Goal: Task Accomplishment & Management: Use online tool/utility

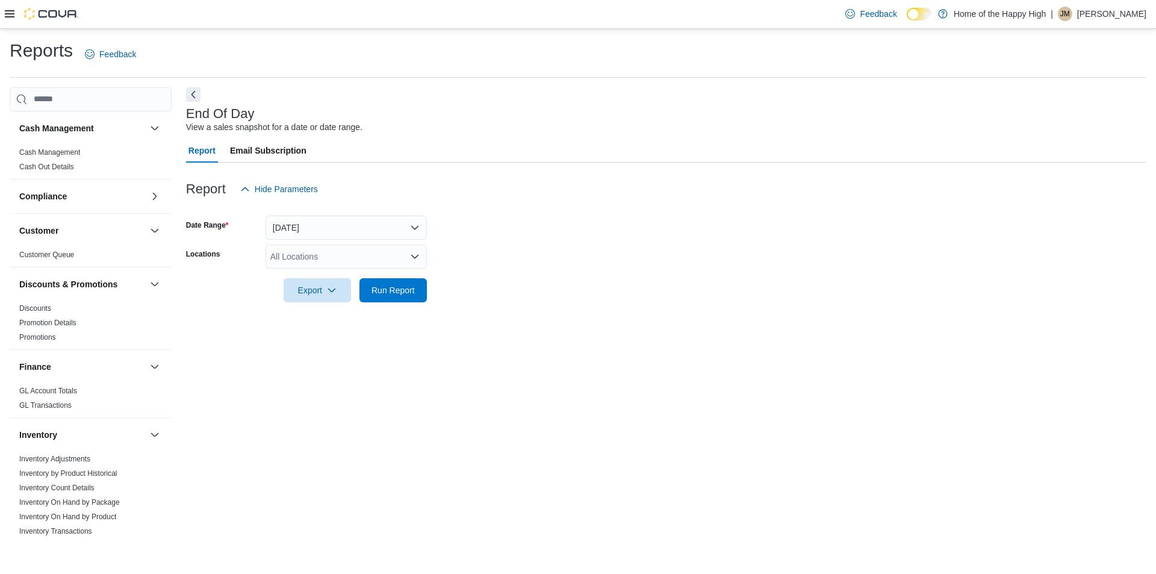
click at [340, 253] on div "All Locations" at bounding box center [345, 256] width 161 height 24
type input "*****"
click at [352, 279] on span "Toronto - Stockyards - Fire & Flower" at bounding box center [382, 277] width 135 height 12
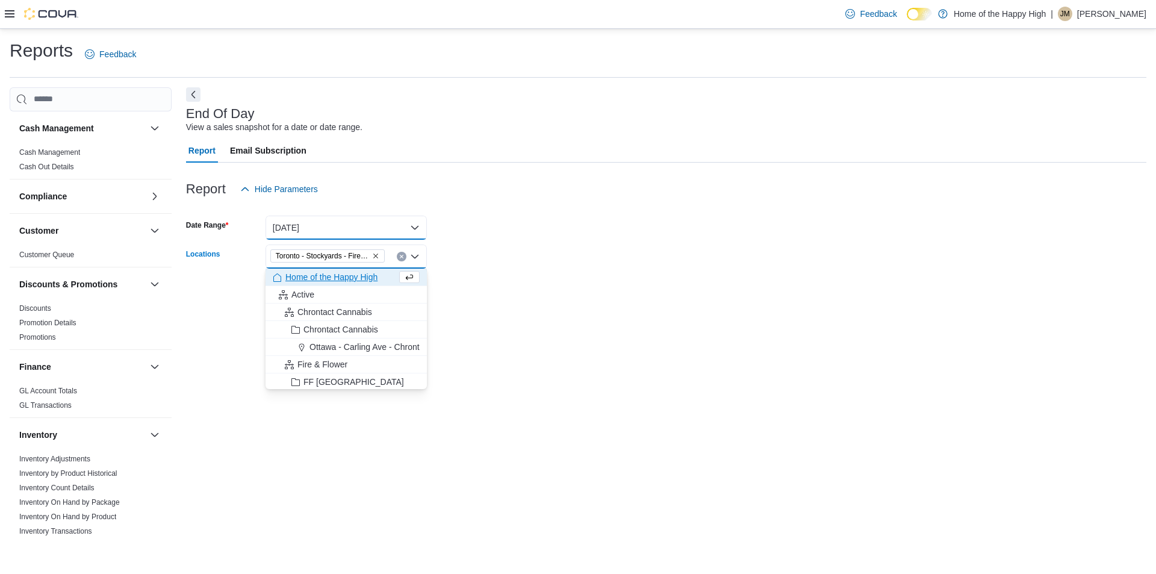
click at [333, 223] on button "[DATE]" at bounding box center [345, 228] width 161 height 24
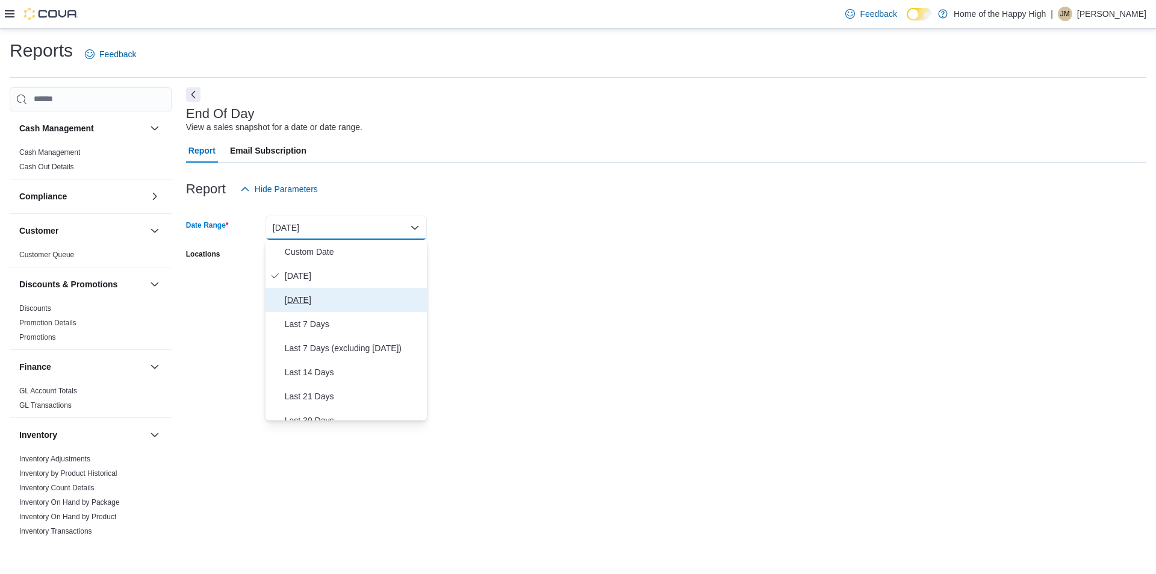
click at [308, 294] on span "[DATE]" at bounding box center [353, 300] width 137 height 14
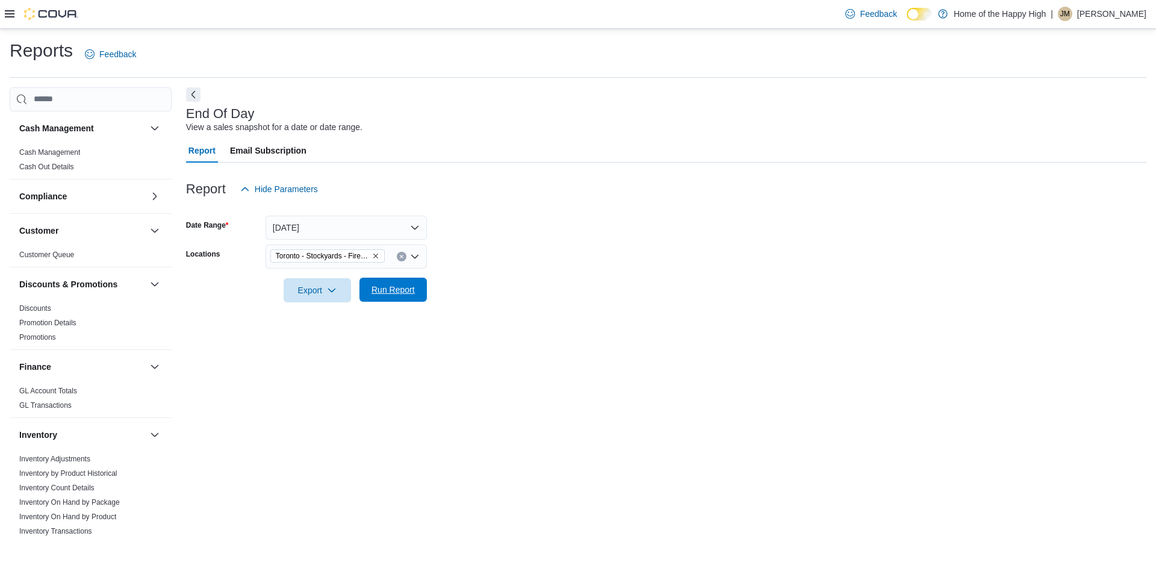
click at [380, 291] on span "Run Report" at bounding box center [392, 290] width 43 height 12
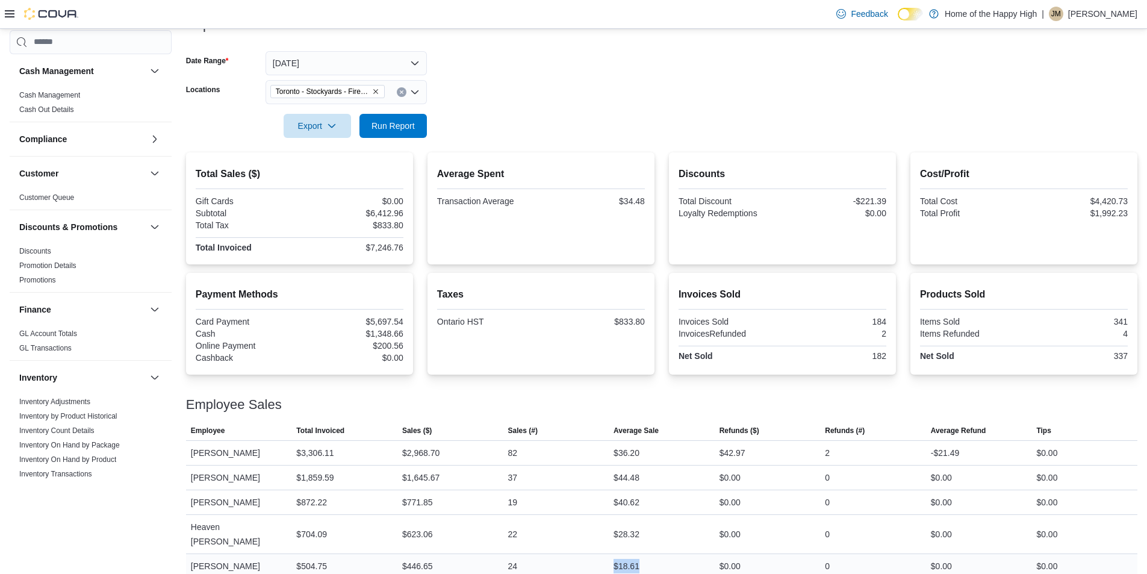
drag, startPoint x: 618, startPoint y: 552, endPoint x: 652, endPoint y: 550, distance: 33.8
click at [652, 554] on div "$18.61" at bounding box center [662, 566] width 106 height 24
click at [671, 532] on div "$28.32" at bounding box center [662, 534] width 106 height 24
drag, startPoint x: 642, startPoint y: 553, endPoint x: 617, endPoint y: 555, distance: 24.8
click at [623, 555] on div "$18.61" at bounding box center [662, 566] width 106 height 24
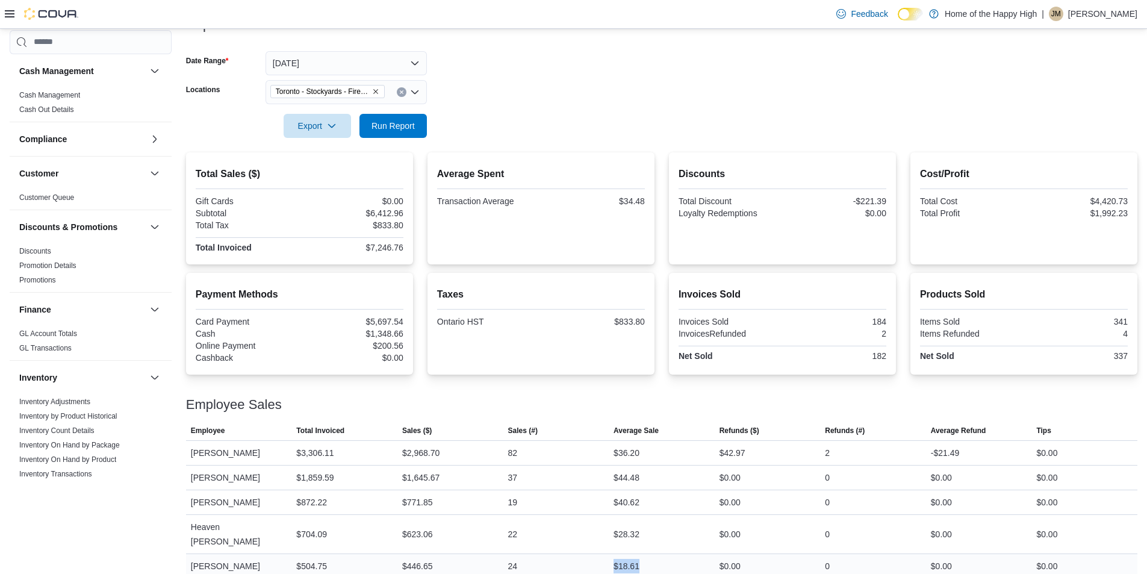
drag, startPoint x: 612, startPoint y: 554, endPoint x: 645, endPoint y: 553, distance: 33.1
click at [645, 553] on tr "Employee [PERSON_NAME] Total Invoiced $504.75 Sales ($) $446.65 Sales (#) 24 Av…" at bounding box center [661, 565] width 951 height 25
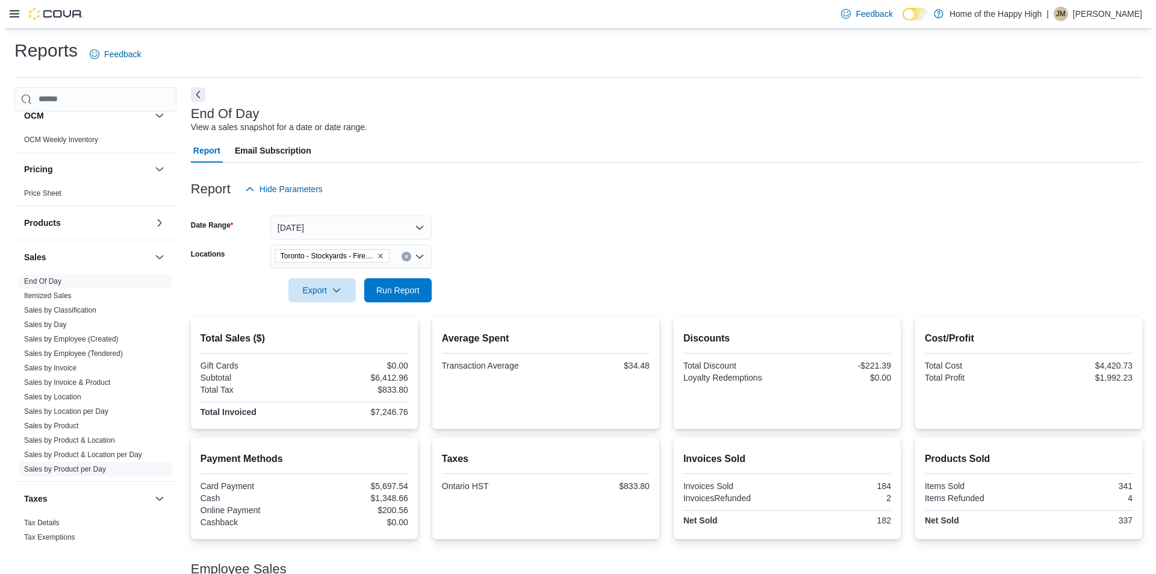
scroll to position [619, 0]
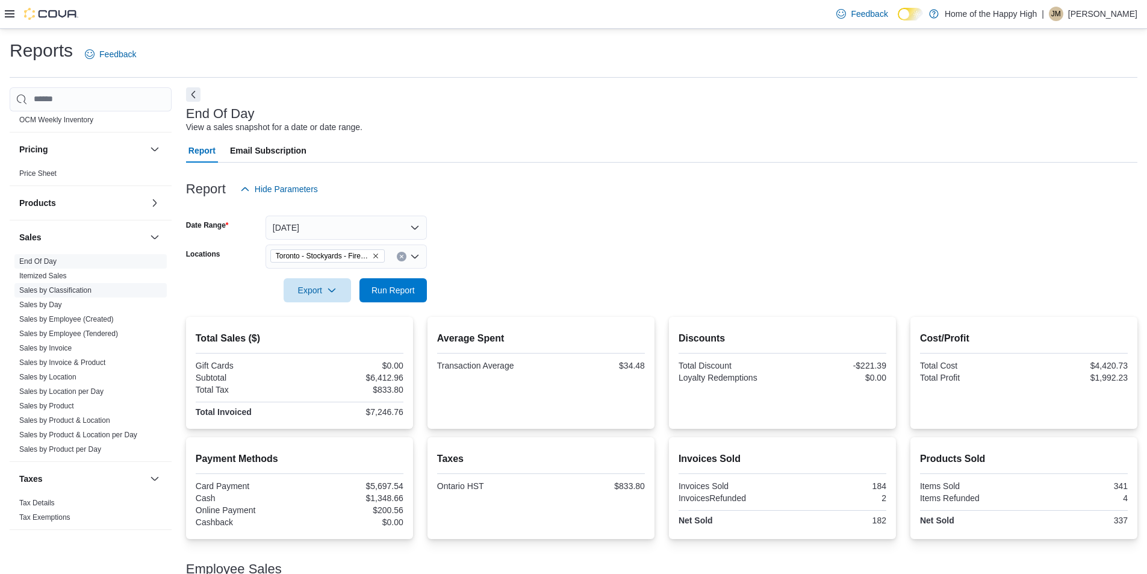
click at [63, 287] on link "Sales by Classification" at bounding box center [55, 290] width 72 height 8
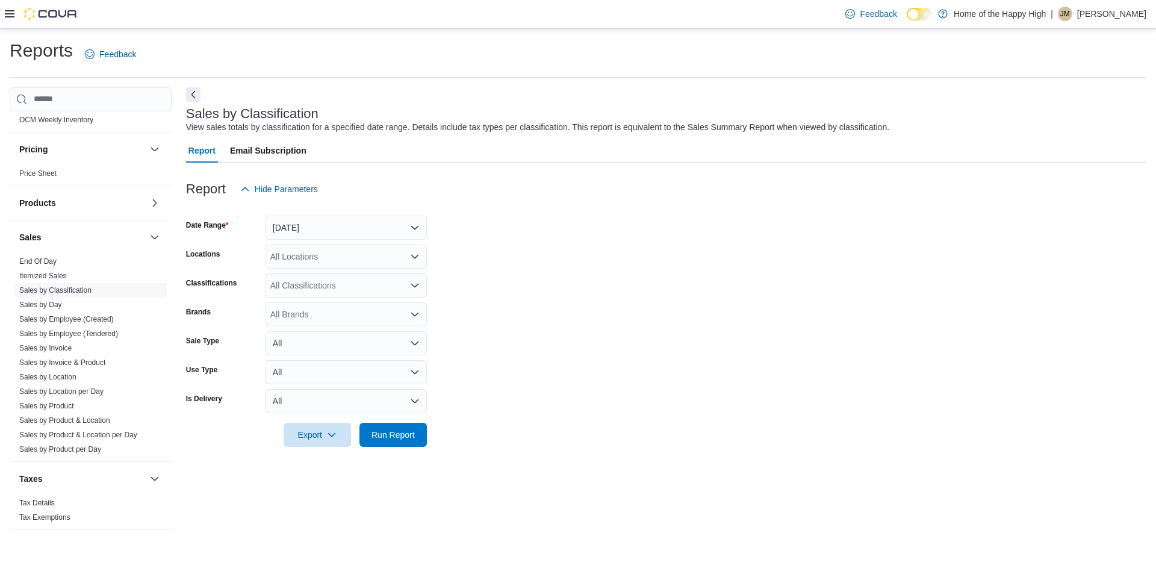
click at [343, 265] on div "All Locations" at bounding box center [345, 256] width 161 height 24
type input "*****"
click at [344, 275] on span "Toronto - Stockyards - Fire & Flower" at bounding box center [382, 277] width 135 height 12
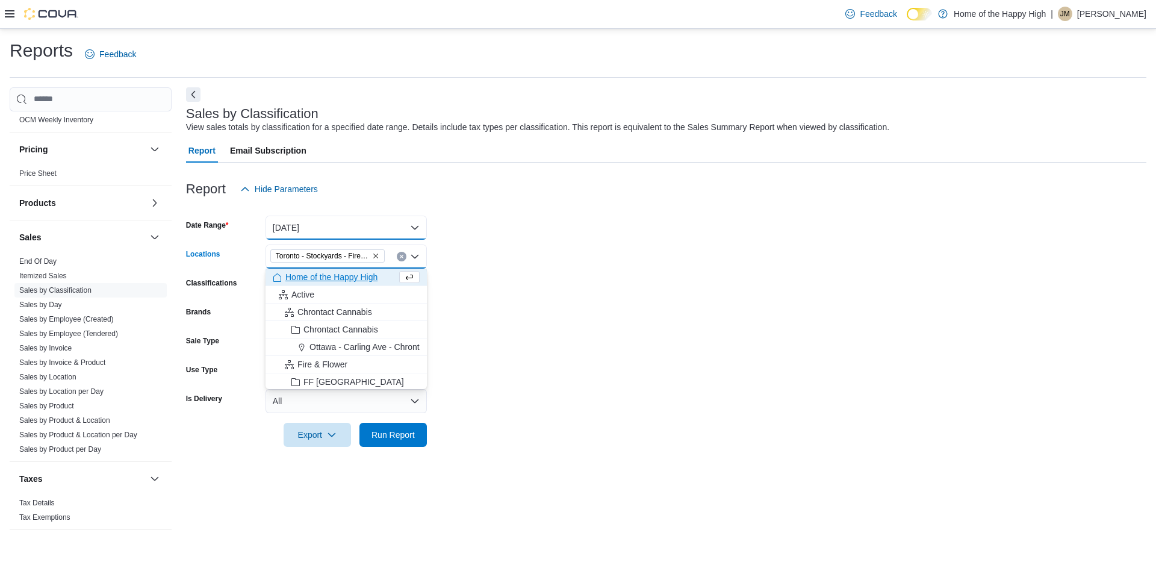
click at [319, 226] on button "[DATE]" at bounding box center [345, 228] width 161 height 24
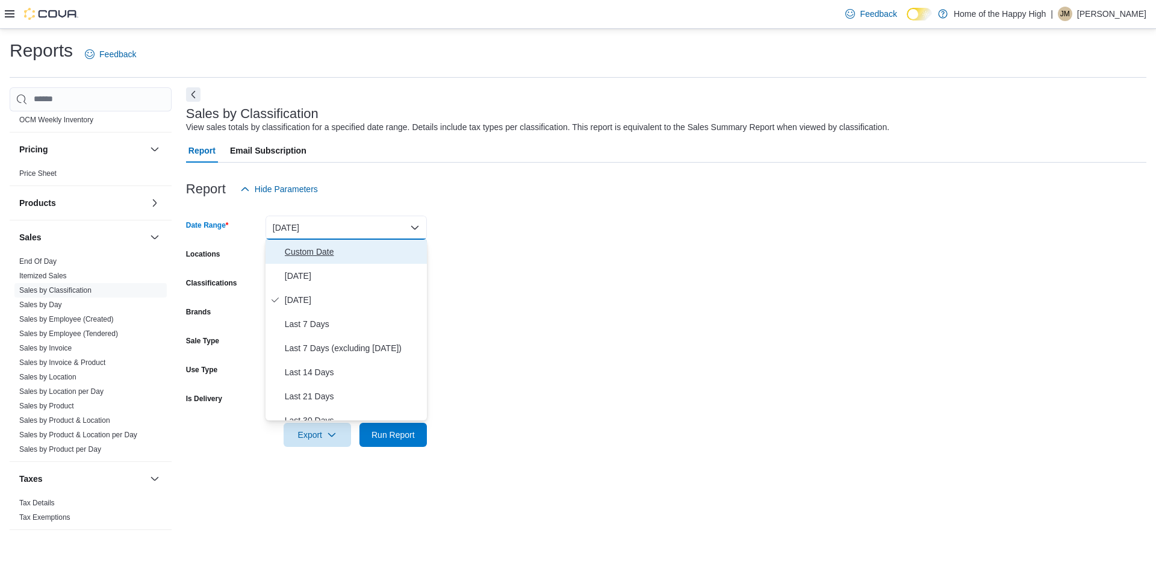
click at [279, 256] on icon "Select listbox" at bounding box center [275, 252] width 10 height 10
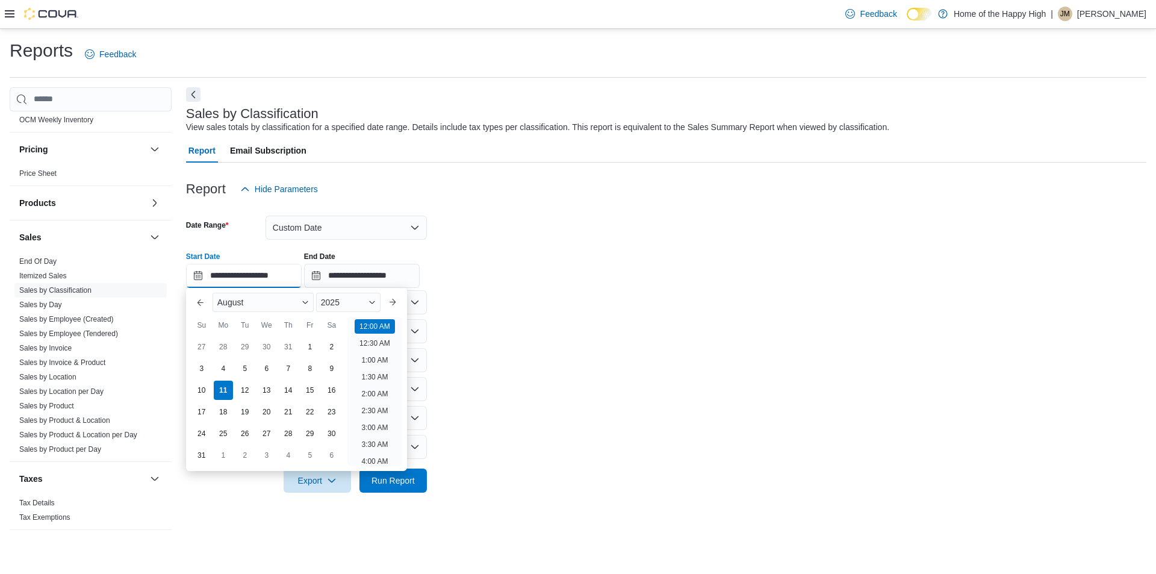
click at [237, 276] on input "**********" at bounding box center [244, 276] width 116 height 24
click at [228, 368] on div "4" at bounding box center [223, 368] width 21 height 21
type input "**********"
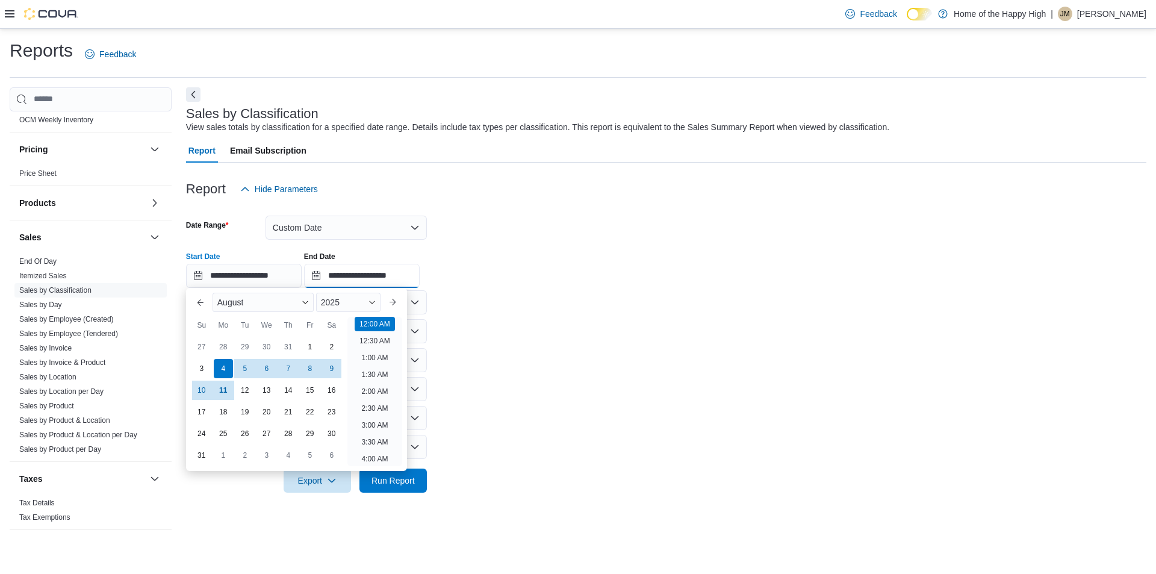
click at [355, 280] on input "**********" at bounding box center [362, 276] width 116 height 24
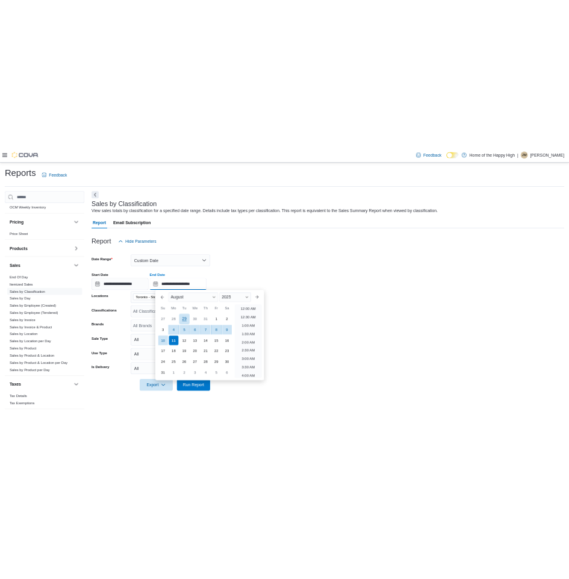
scroll to position [662, 0]
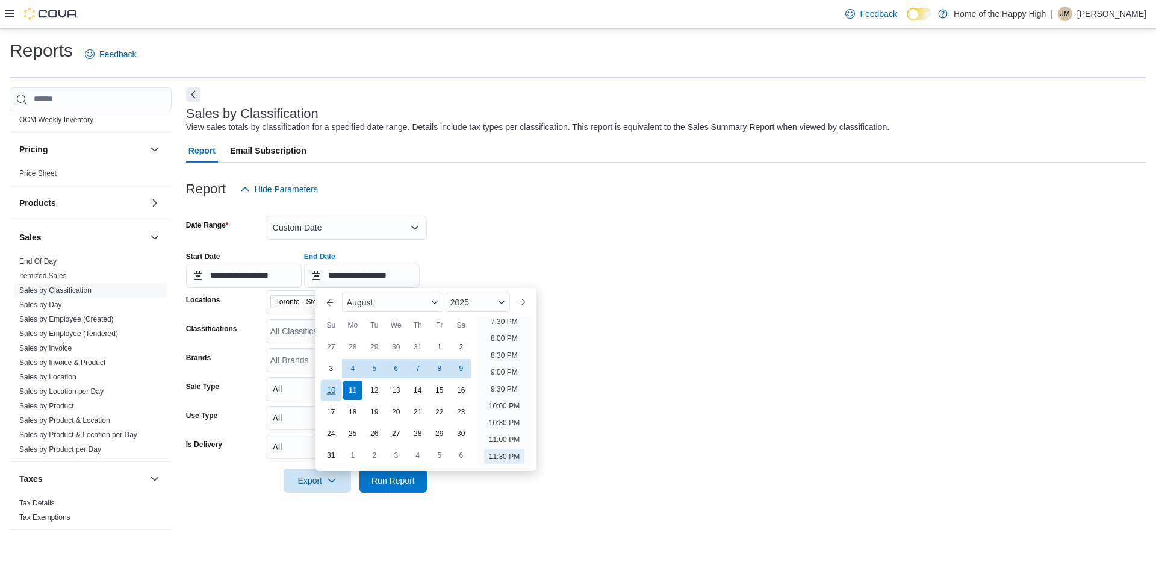
click at [331, 381] on div "10" at bounding box center [330, 389] width 21 height 21
type input "**********"
click at [387, 476] on span "Run Report" at bounding box center [392, 480] width 43 height 12
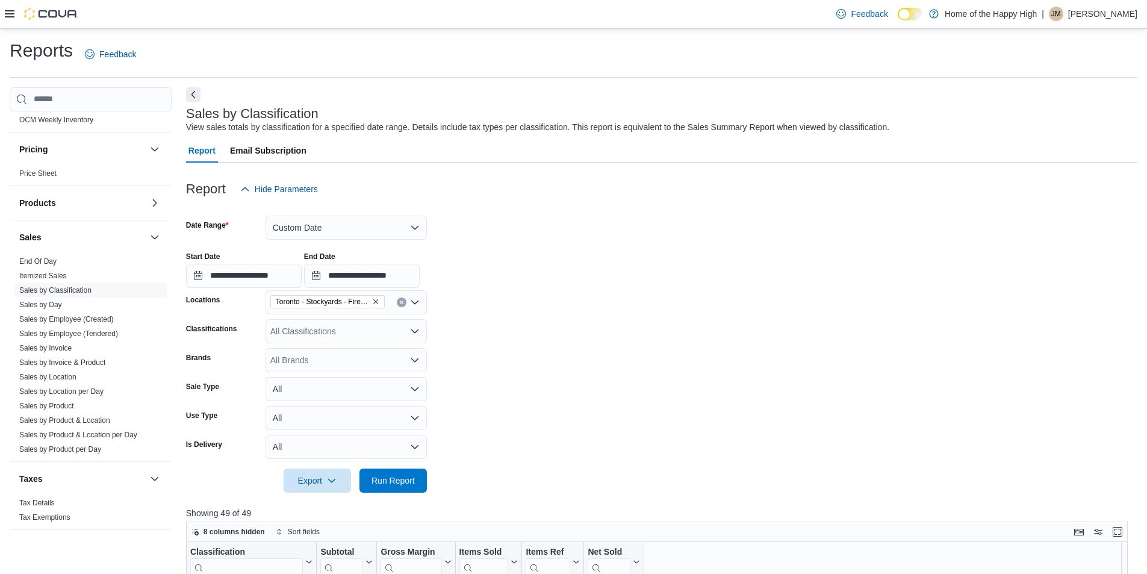
click at [339, 330] on div "All Classifications" at bounding box center [345, 331] width 161 height 24
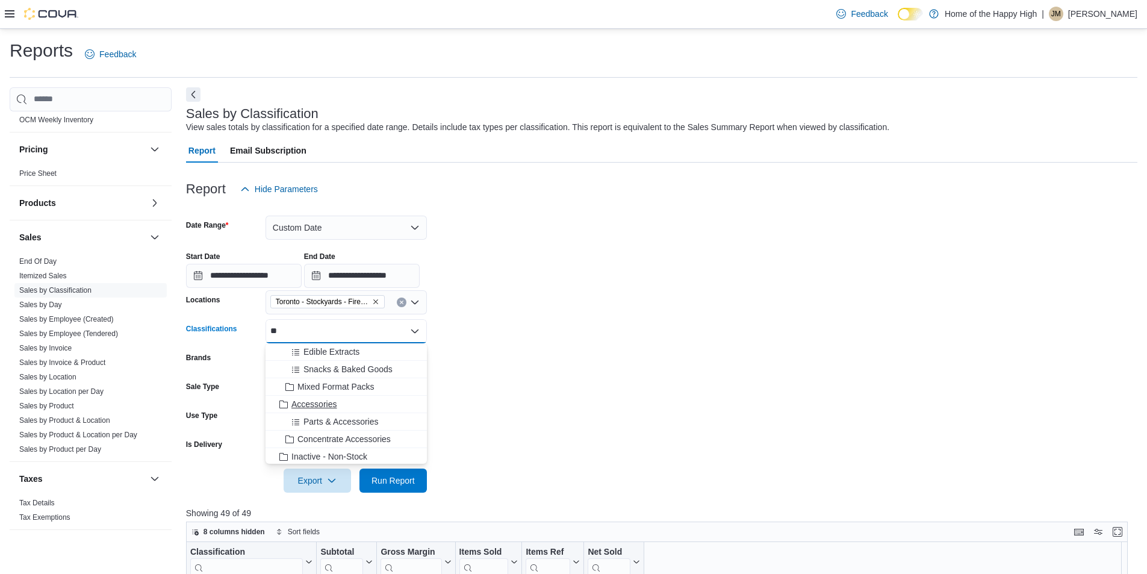
type input "**"
click at [330, 401] on span "Accessories" at bounding box center [313, 404] width 45 height 12
click at [391, 474] on span "Run Report" at bounding box center [392, 480] width 43 height 12
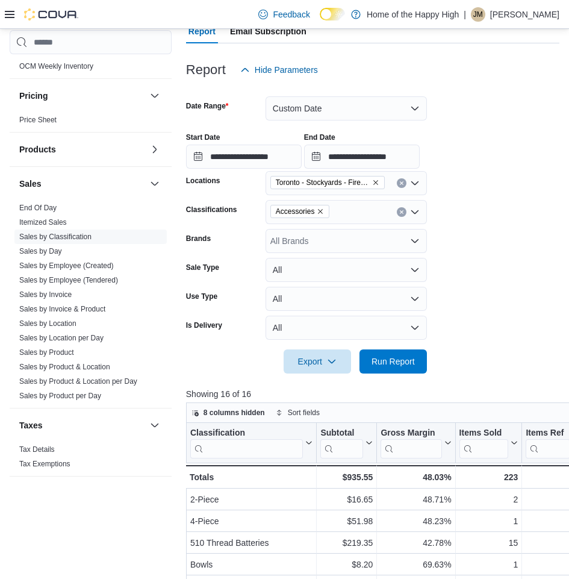
scroll to position [241, 0]
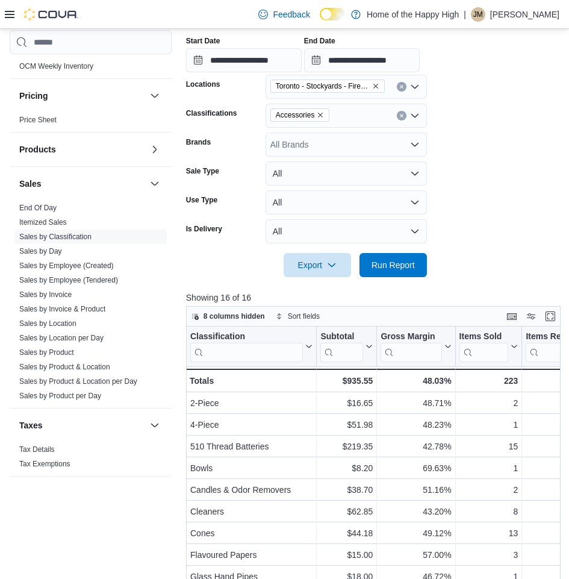
click at [318, 113] on icon "Remove Accessories from selection in this group" at bounding box center [320, 115] width 5 height 5
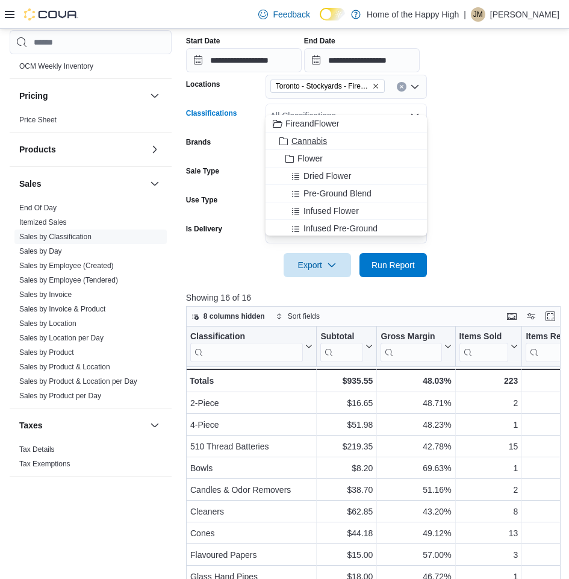
click at [317, 144] on span "Cannabis" at bounding box center [309, 141] width 36 height 12
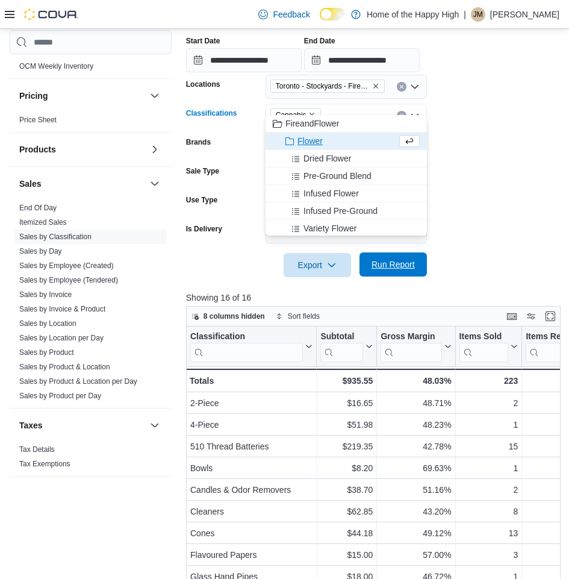
click at [415, 258] on span "Run Report" at bounding box center [393, 264] width 53 height 24
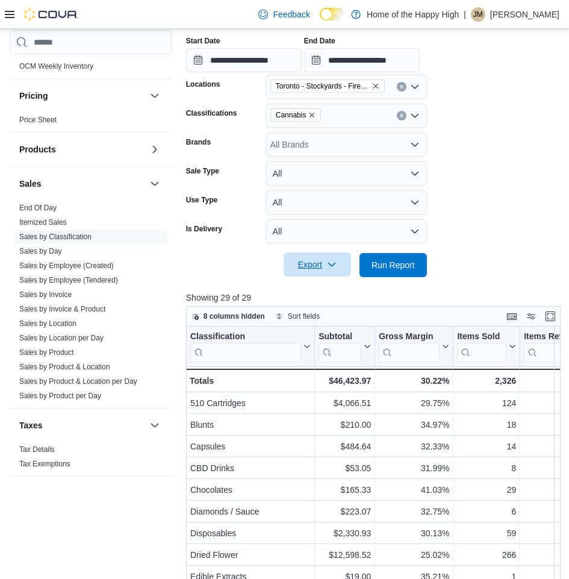
click at [321, 252] on span "Export" at bounding box center [317, 264] width 53 height 24
click at [338, 273] on span "Export to Excel" at bounding box center [319, 277] width 54 height 10
